Goal: Information Seeking & Learning: Learn about a topic

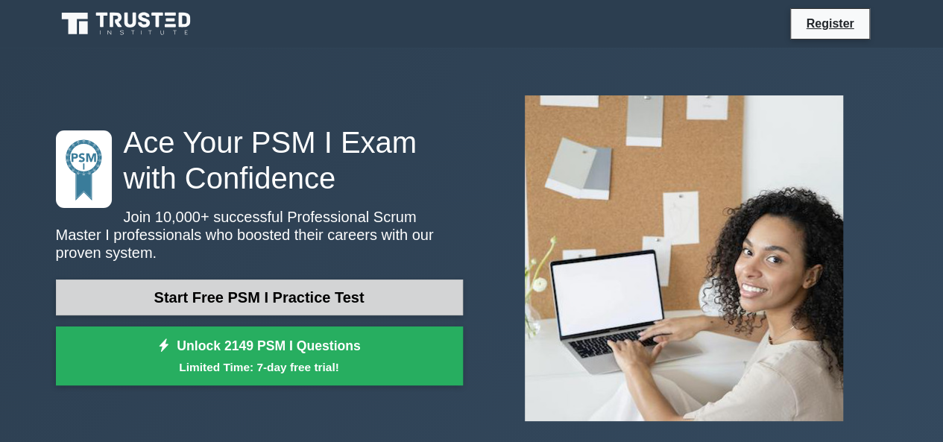
click at [341, 295] on link "Start Free PSM I Practice Test" at bounding box center [259, 298] width 407 height 36
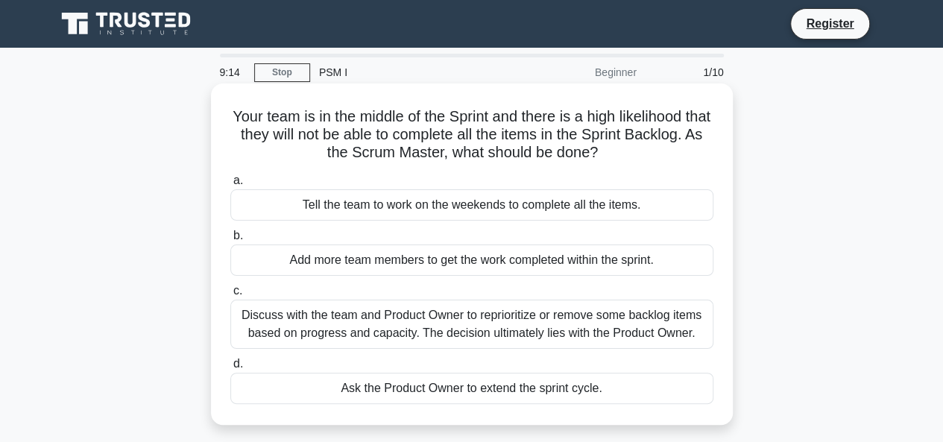
click at [483, 326] on div "Discuss with the team and Product Owner to reprioritize or remove some backlog …" at bounding box center [471, 324] width 483 height 49
click at [230, 296] on input "c. Discuss with the team and Product Owner to reprioritize or remove some backl…" at bounding box center [230, 291] width 0 height 10
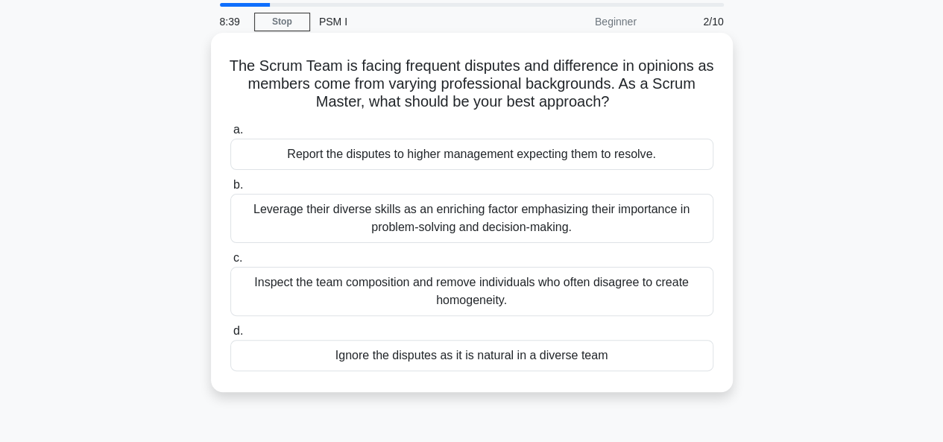
scroll to position [75, 0]
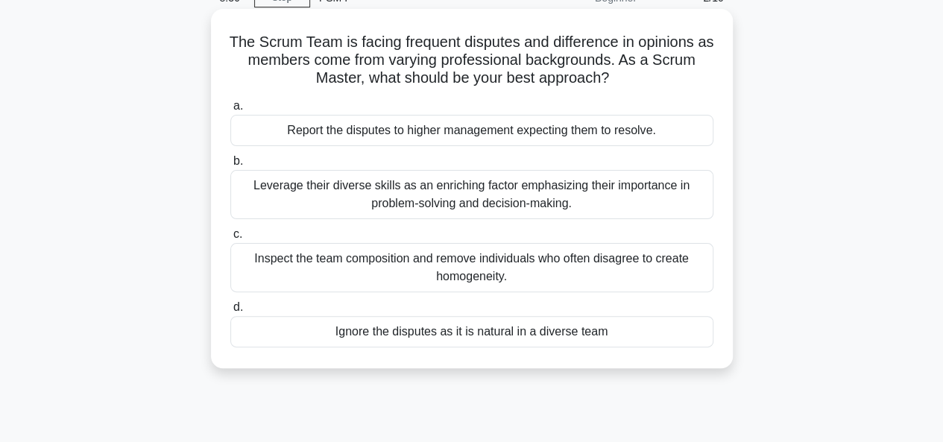
click at [525, 195] on div "Leverage their diverse skills as an enriching factor emphasizing their importan…" at bounding box center [471, 194] width 483 height 49
click at [230, 166] on input "b. Leverage their diverse skills as an enriching factor emphasizing their impor…" at bounding box center [230, 162] width 0 height 10
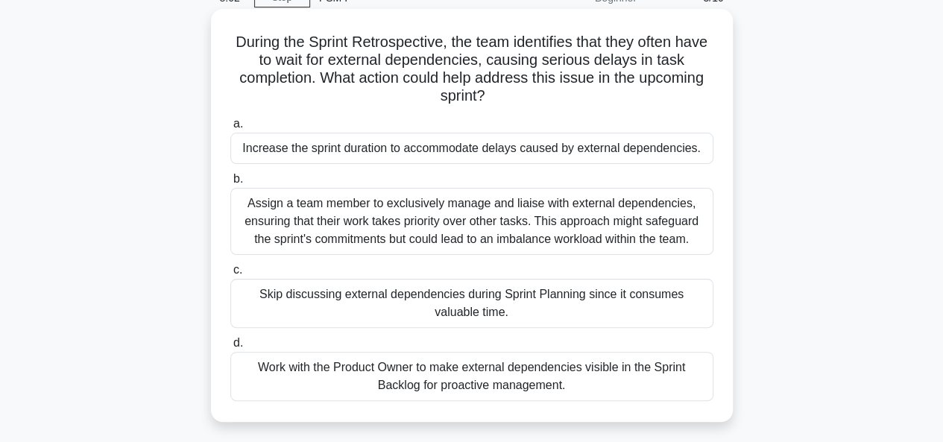
click at [626, 373] on div "Work with the Product Owner to make external dependencies visible in the Sprint…" at bounding box center [471, 376] width 483 height 49
click at [230, 348] on input "d. Work with the Product Owner to make external dependencies visible in the Spr…" at bounding box center [230, 343] width 0 height 10
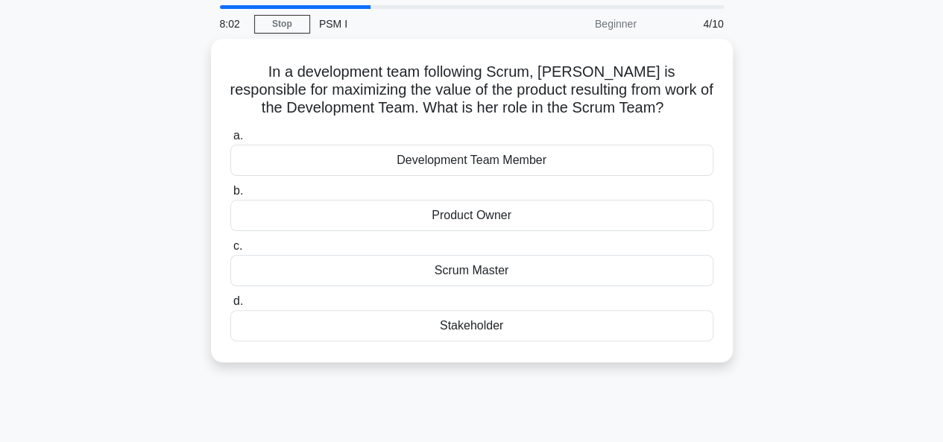
scroll to position [0, 0]
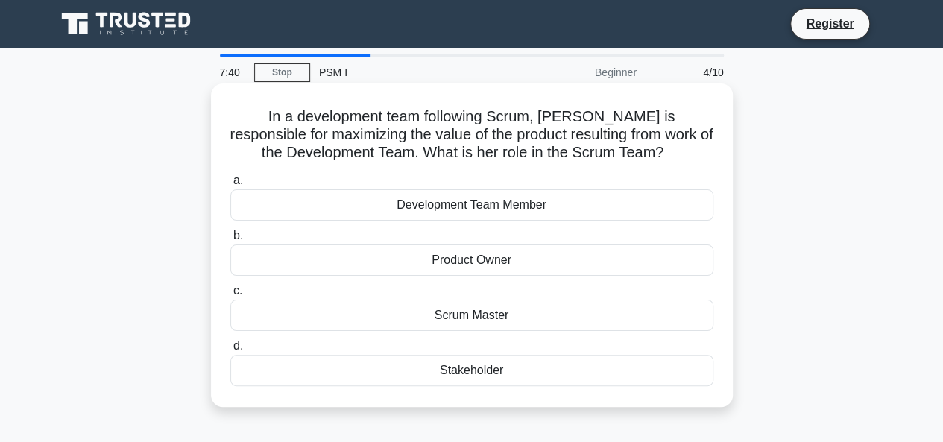
click at [455, 260] on div "Product Owner" at bounding box center [471, 259] width 483 height 31
click at [230, 241] on input "b. Product Owner" at bounding box center [230, 236] width 0 height 10
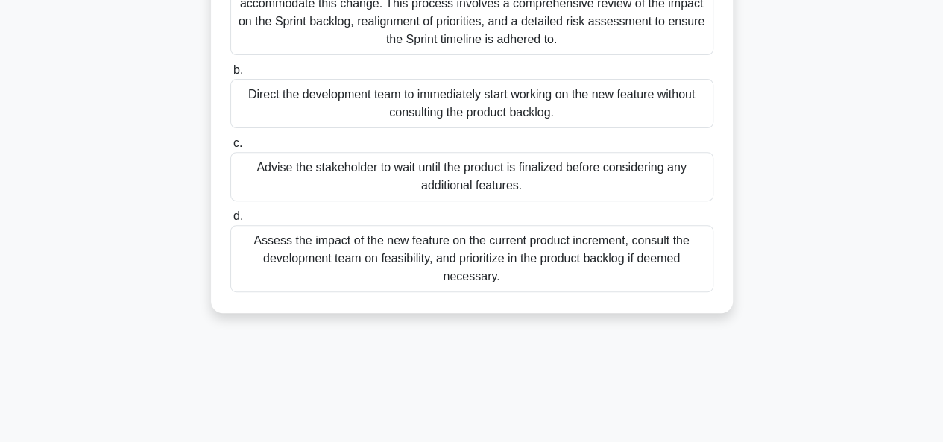
scroll to position [224, 0]
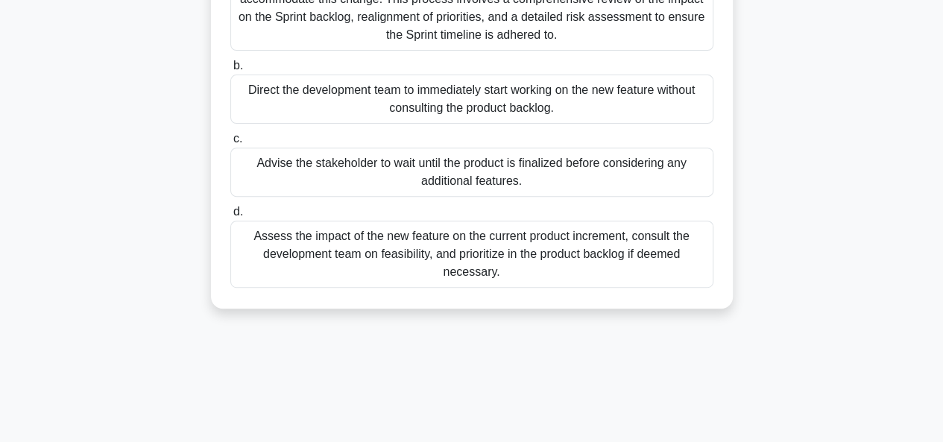
click at [558, 263] on div "Assess the impact of the new feature on the current product increment, consult …" at bounding box center [471, 254] width 483 height 67
click at [230, 217] on input "d. Assess the impact of the new feature on the current product increment, consu…" at bounding box center [230, 212] width 0 height 10
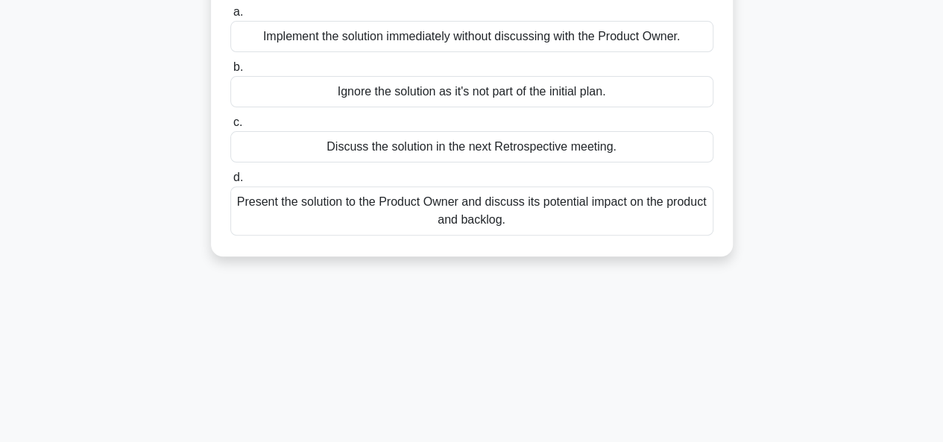
scroll to position [0, 0]
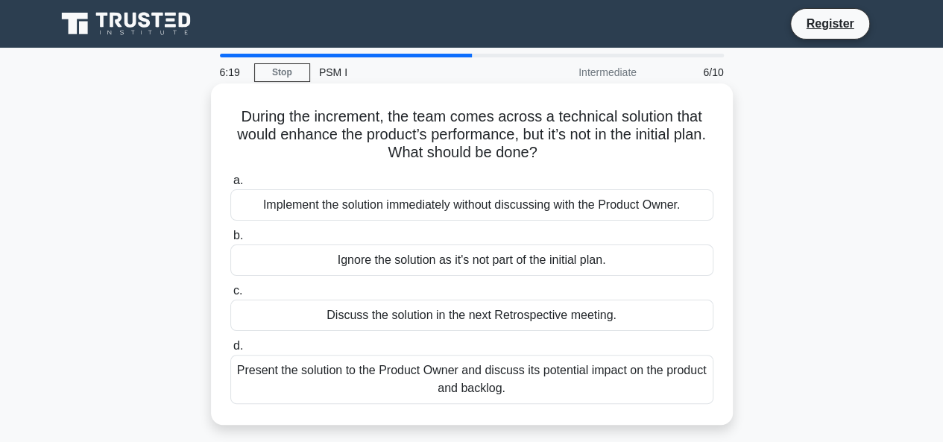
click at [616, 317] on div "Discuss the solution in the next Retrospective meeting." at bounding box center [471, 315] width 483 height 31
click at [230, 296] on input "c. Discuss the solution in the next Retrospective meeting." at bounding box center [230, 291] width 0 height 10
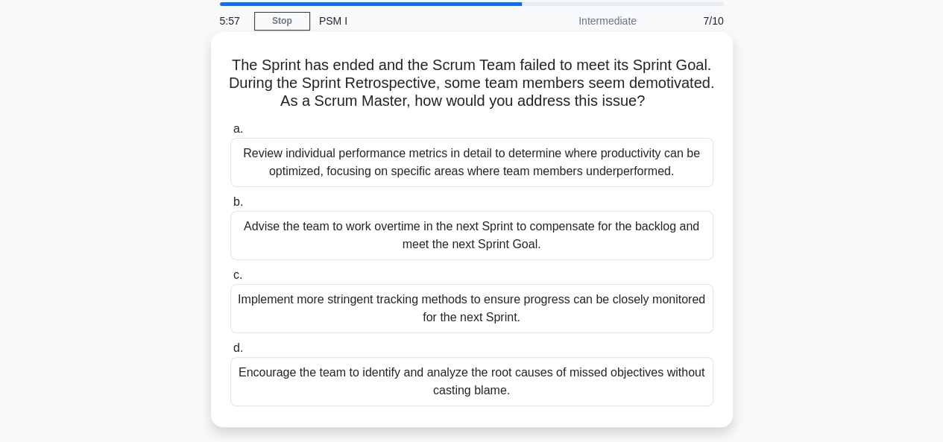
scroll to position [75, 0]
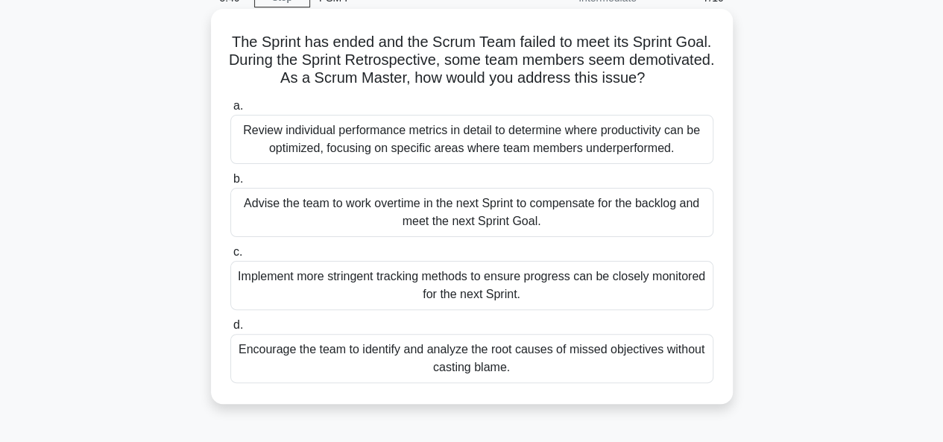
click at [391, 364] on div "Encourage the team to identify and analyze the root causes of missed objectives…" at bounding box center [471, 358] width 483 height 49
click at [230, 330] on input "d. Encourage the team to identify and analyze the root causes of missed objecti…" at bounding box center [230, 326] width 0 height 10
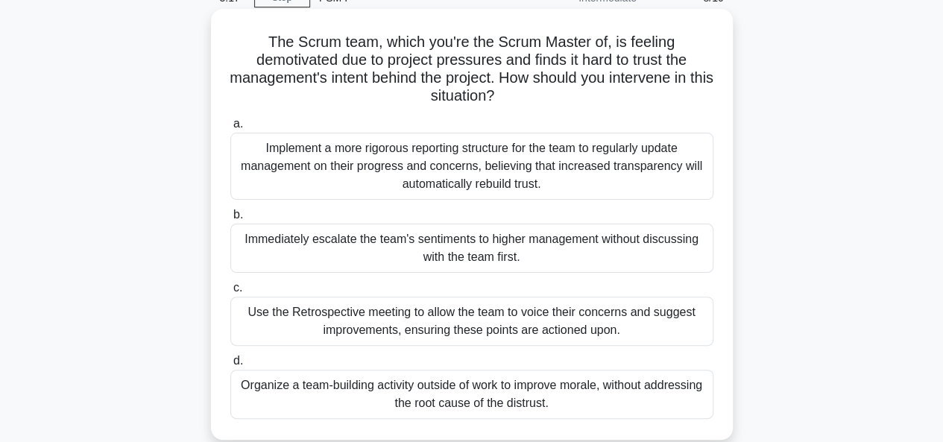
scroll to position [149, 0]
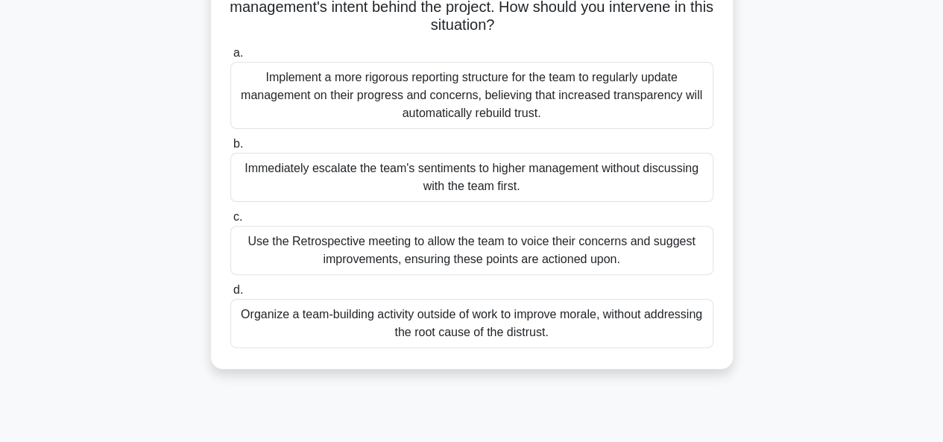
click at [122, 169] on div "The Scrum team, which you're the Scrum Master of, is feeling demotivated due to…" at bounding box center [472, 162] width 850 height 449
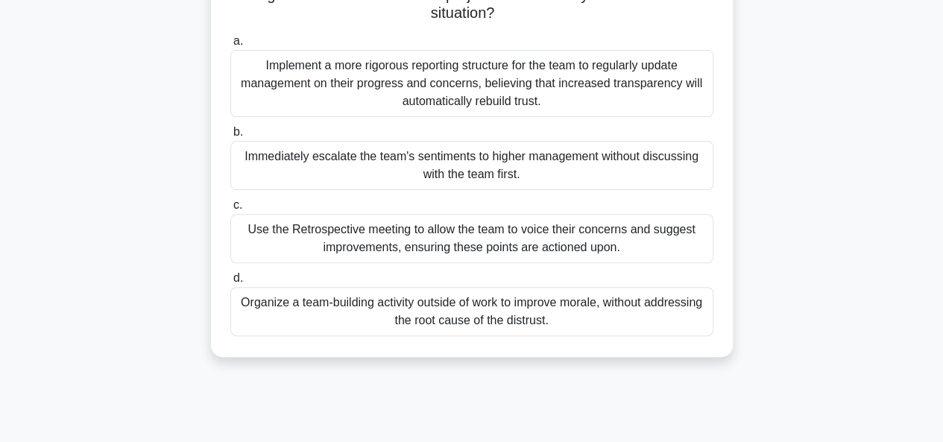
scroll to position [0, 0]
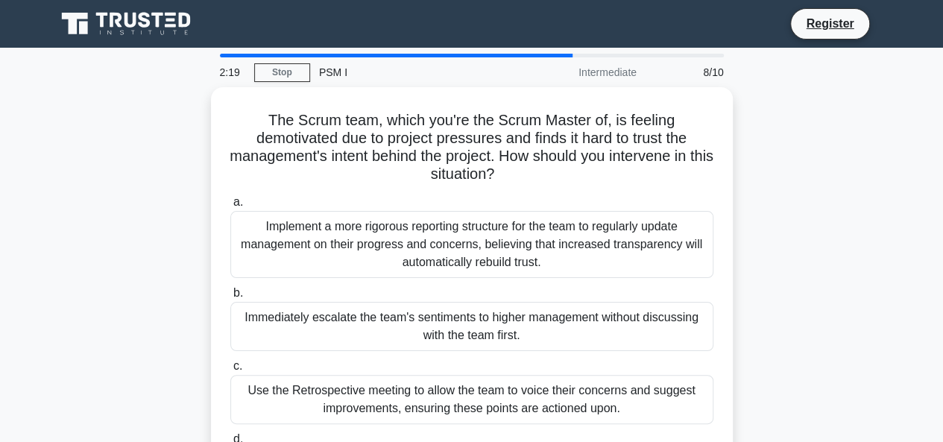
click at [166, 195] on div "The Scrum team, which you're the Scrum Master of, is feeling demotivated due to…" at bounding box center [472, 311] width 850 height 449
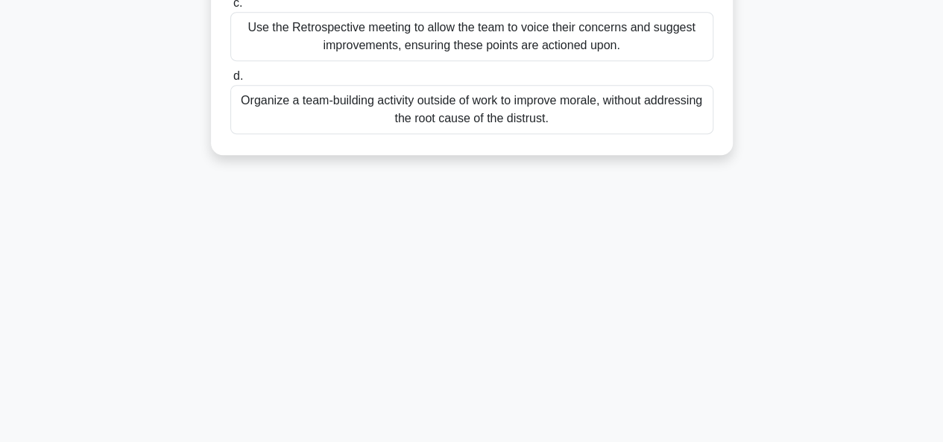
scroll to position [214, 0]
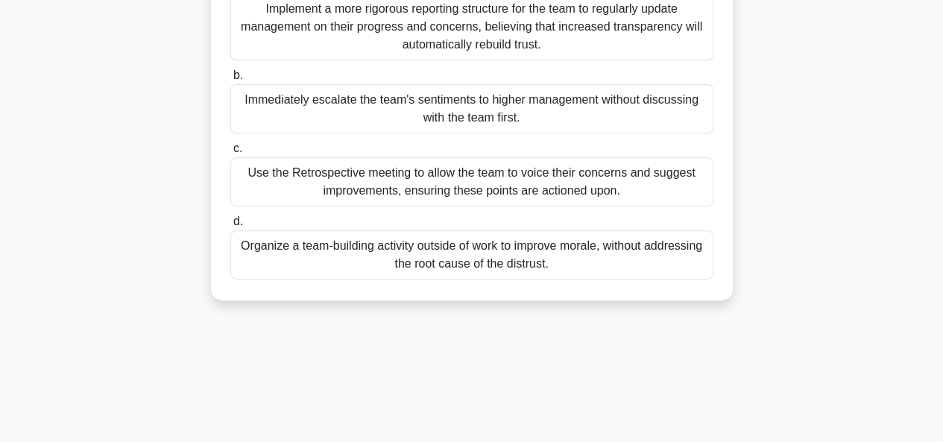
click at [432, 186] on div "Use the Retrospective meeting to allow the team to voice their concerns and sug…" at bounding box center [471, 181] width 483 height 49
click at [230, 154] on input "c. Use the Retrospective meeting to allow the team to voice their concerns and …" at bounding box center [230, 149] width 0 height 10
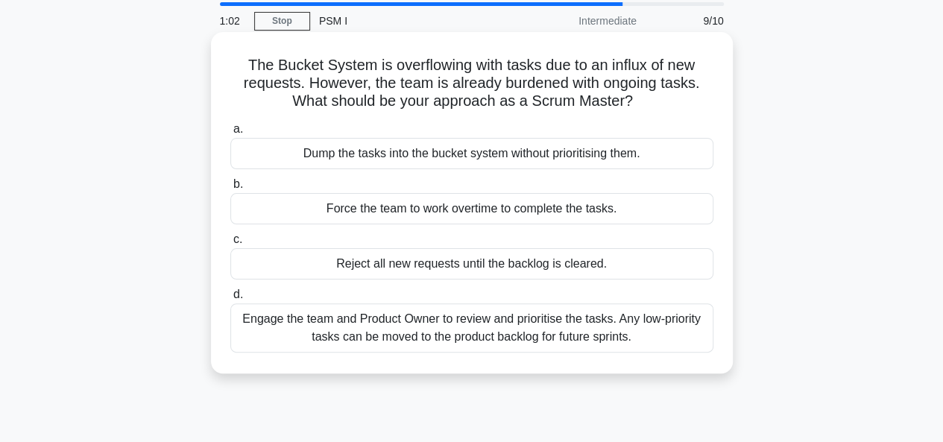
scroll to position [75, 0]
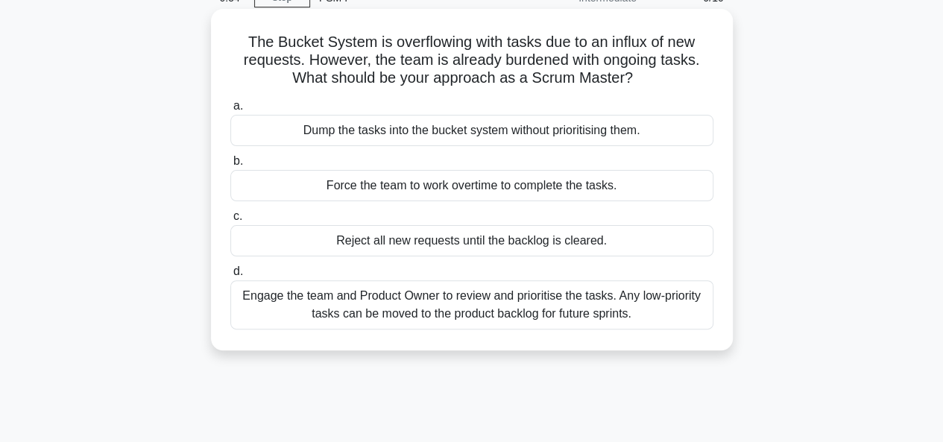
click at [492, 300] on div "Engage the team and Product Owner to review and prioritise the tasks. Any low-p…" at bounding box center [471, 304] width 483 height 49
click at [230, 277] on input "d. Engage the team and Product Owner to review and prioritise the tasks. Any lo…" at bounding box center [230, 272] width 0 height 10
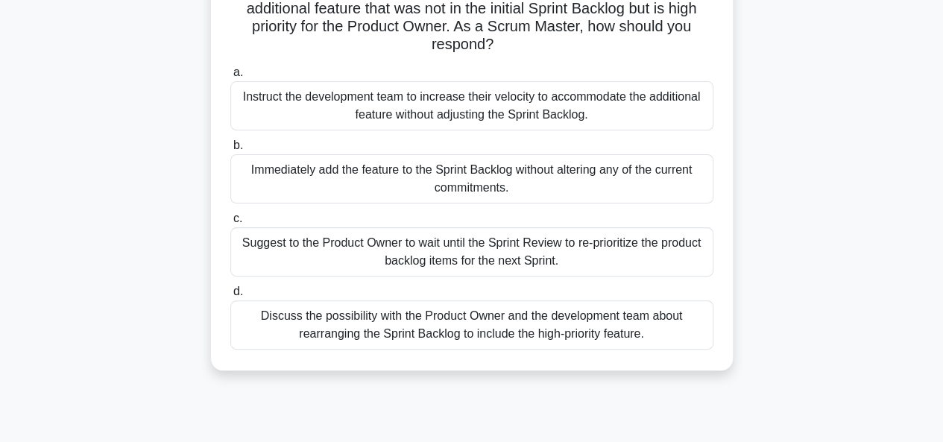
scroll to position [146, 0]
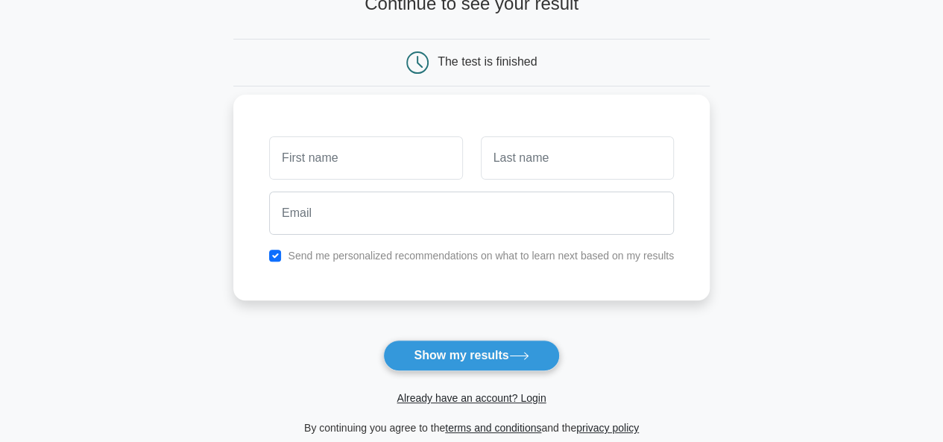
scroll to position [75, 0]
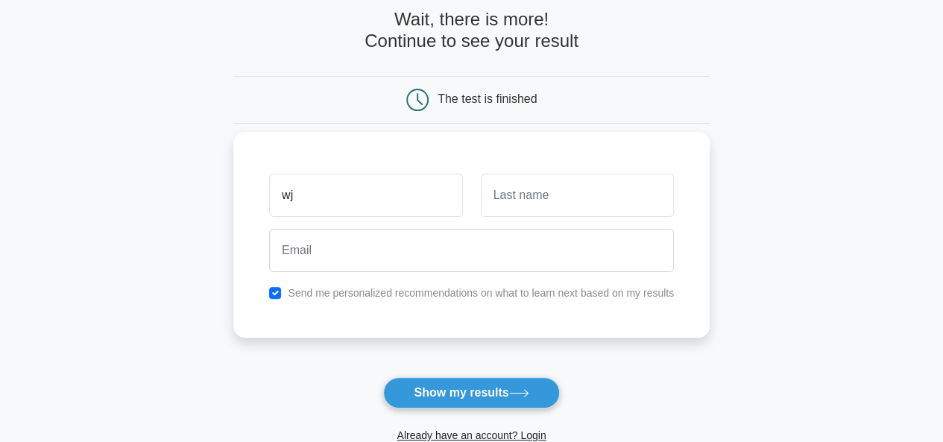
type input "wj"
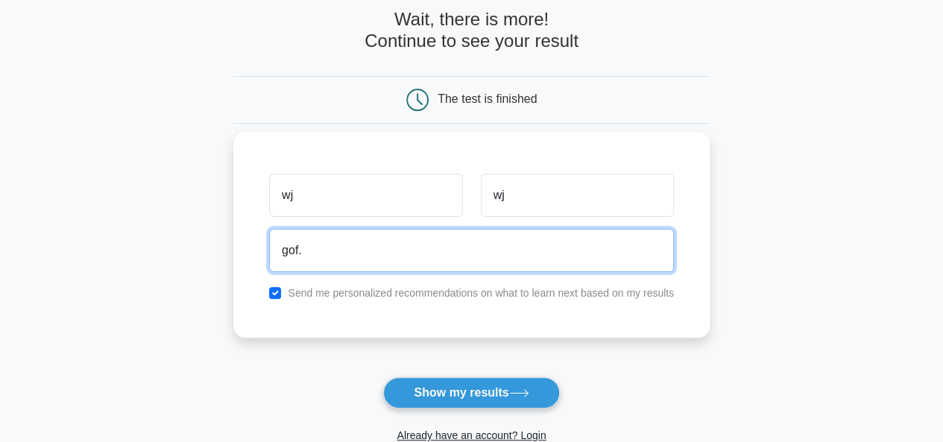
type input "gof.spu@gmail.com"
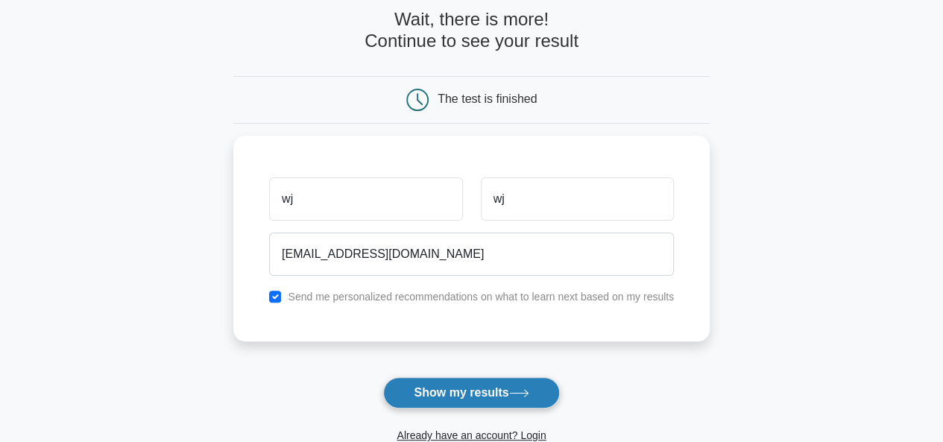
click at [482, 387] on button "Show my results" at bounding box center [471, 392] width 176 height 31
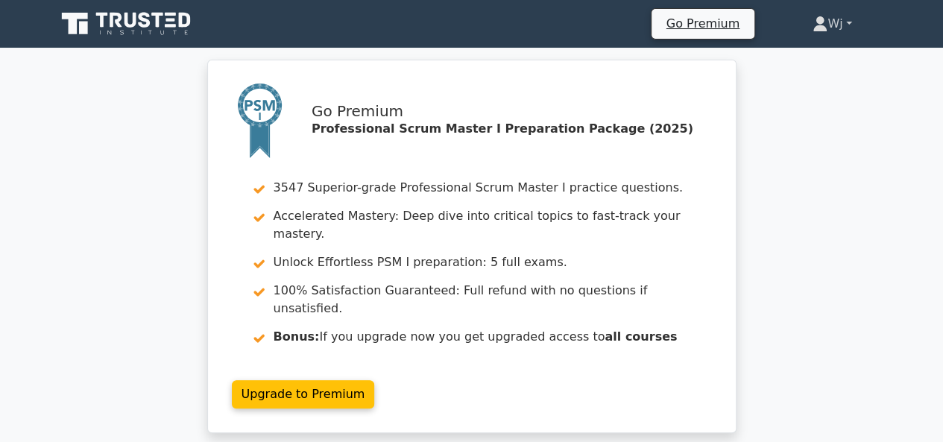
click at [833, 28] on link "Wj" at bounding box center [832, 24] width 110 height 30
click at [823, 62] on link "Profile" at bounding box center [836, 59] width 118 height 24
